Goal: Check status: Check status

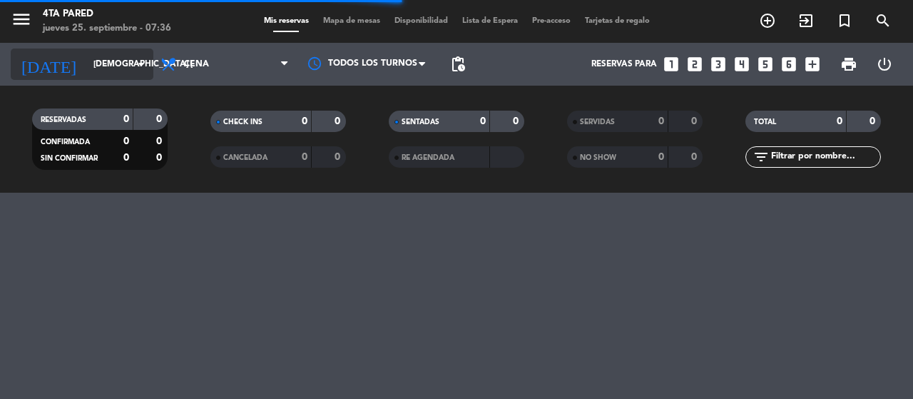
click at [120, 75] on input "[DEMOGRAPHIC_DATA] [DATE]" at bounding box center [142, 64] width 113 height 24
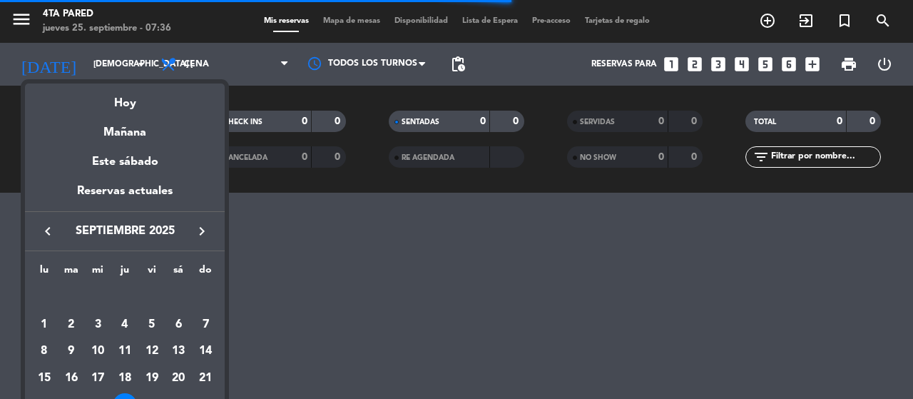
click at [392, 293] on div at bounding box center [456, 199] width 913 height 399
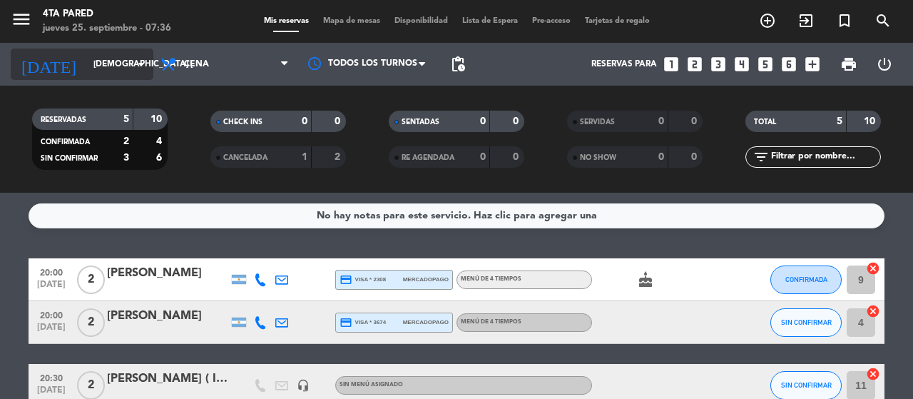
click at [134, 76] on div "[DATE] [DEMOGRAPHIC_DATA] [DATE] arrow_drop_down" at bounding box center [82, 63] width 143 height 31
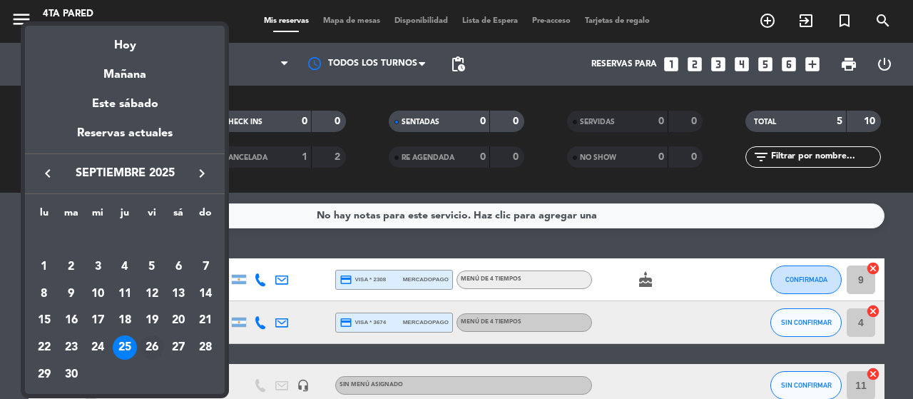
click at [154, 348] on div "26" at bounding box center [152, 347] width 24 height 24
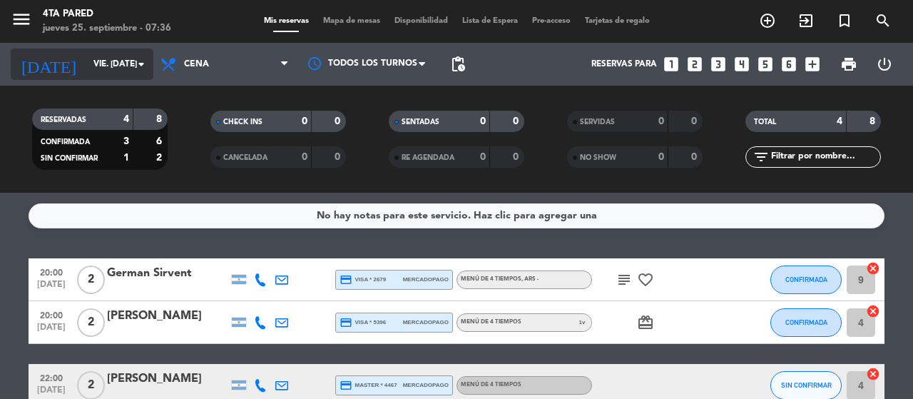
click at [98, 59] on input "vie. [DATE]" at bounding box center [142, 64] width 113 height 24
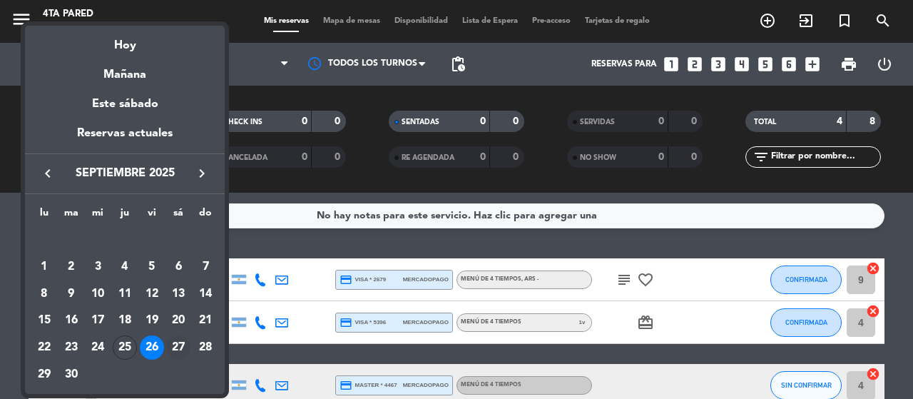
click at [179, 341] on div "27" at bounding box center [178, 347] width 24 height 24
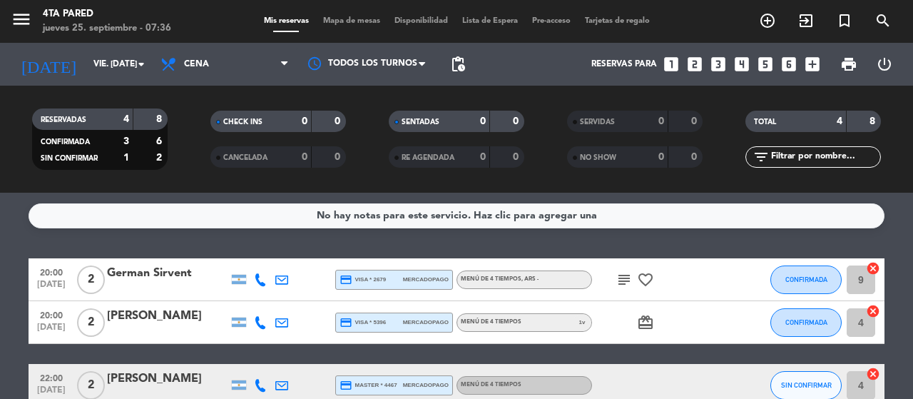
type input "sáb. [DATE]"
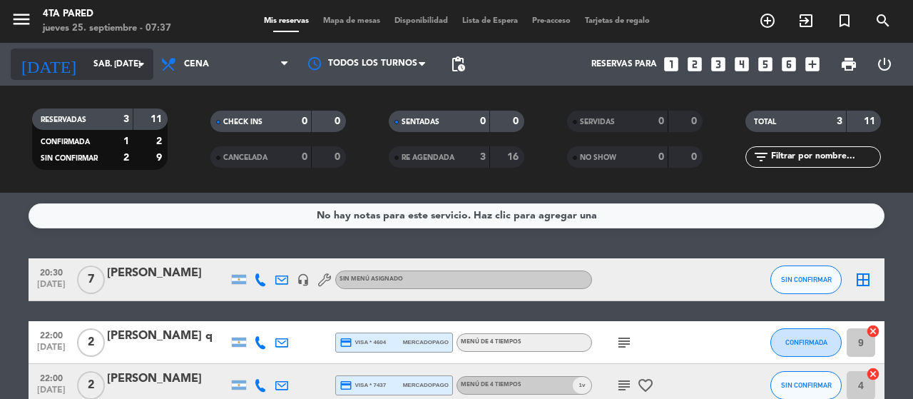
click at [128, 72] on input "sáb. [DATE]" at bounding box center [142, 64] width 113 height 24
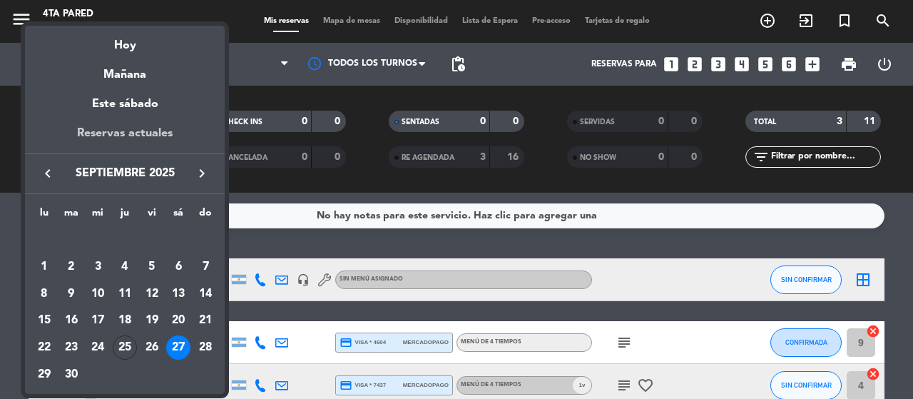
click at [122, 130] on div "Reservas actuales" at bounding box center [125, 138] width 200 height 29
